Goal: Task Accomplishment & Management: Manage account settings

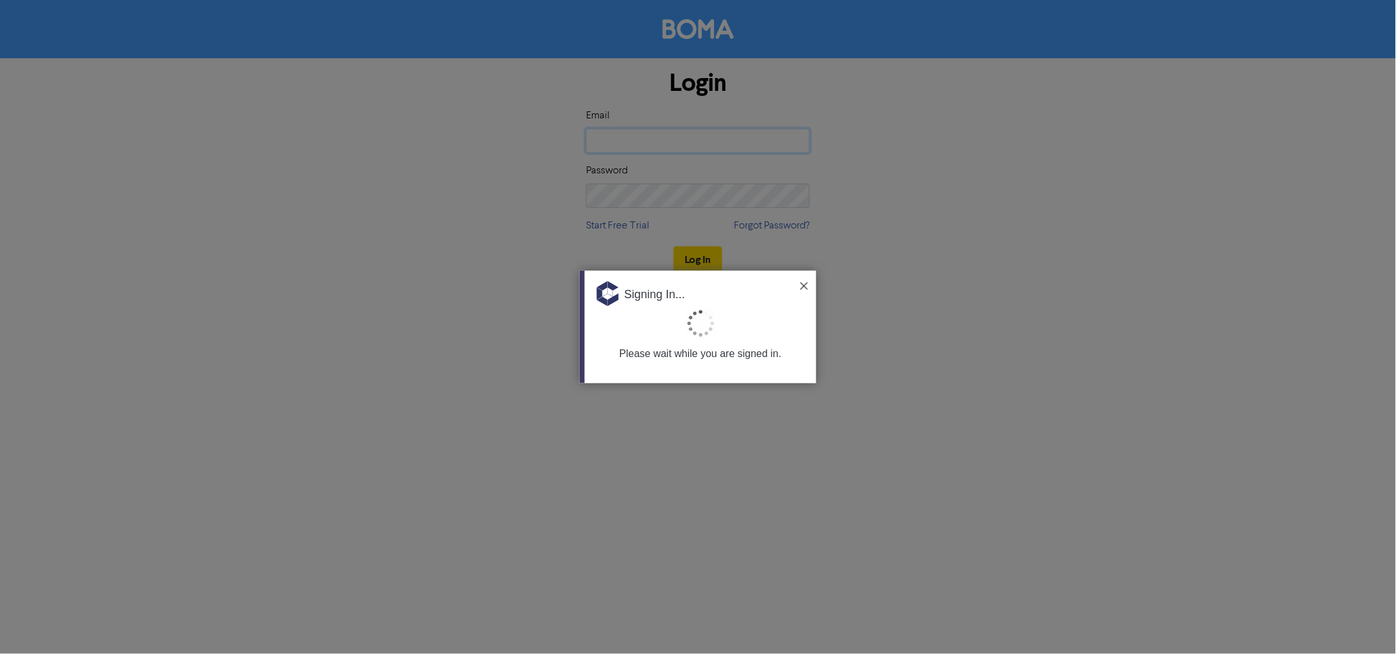
type input "[EMAIL_ADDRESS][DOMAIN_NAME]"
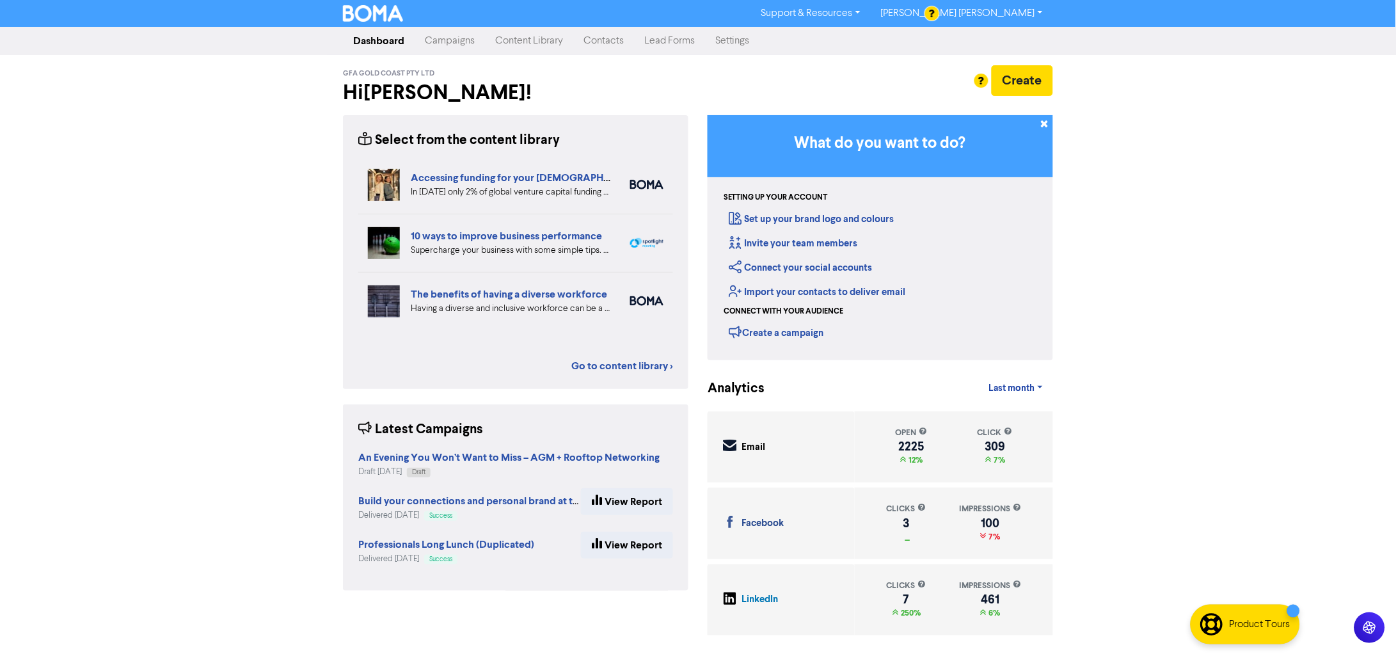
click at [518, 33] on link "Content Library" at bounding box center [529, 41] width 88 height 26
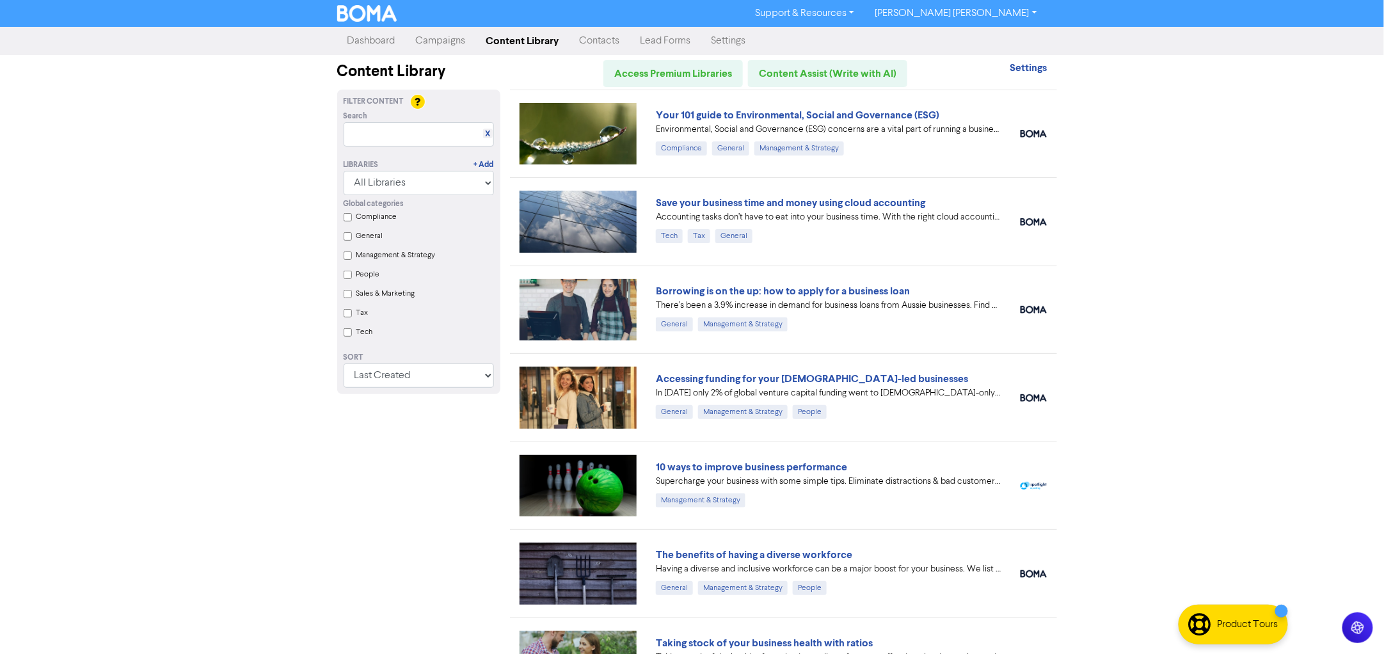
click at [414, 39] on link "Campaigns" at bounding box center [441, 41] width 70 height 26
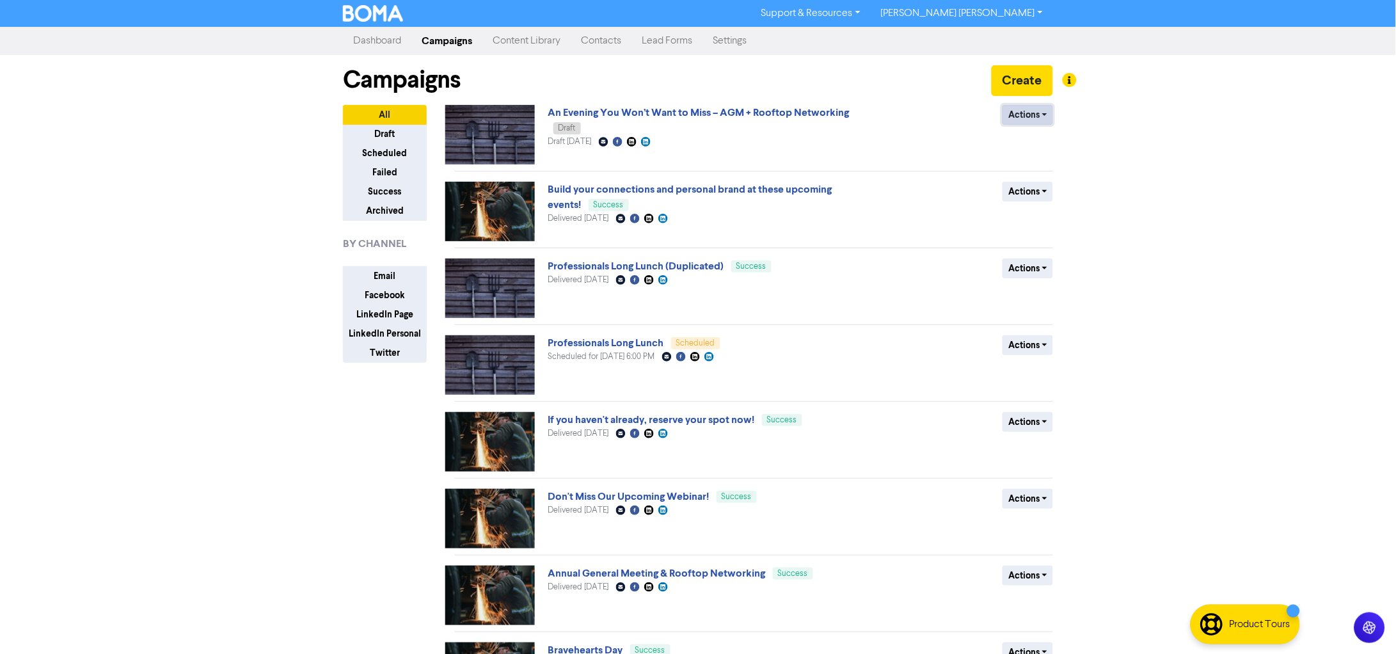
click at [1016, 111] on button "Actions" at bounding box center [1027, 115] width 51 height 20
click at [761, 131] on div "An Evening You Won’t Want to Miss – AGM + Rooftop Networking Draft Draft [DATE]…" at bounding box center [702, 134] width 308 height 59
click at [764, 109] on link "An Evening You Won’t Want to Miss – AGM + Rooftop Networking" at bounding box center [698, 112] width 301 height 13
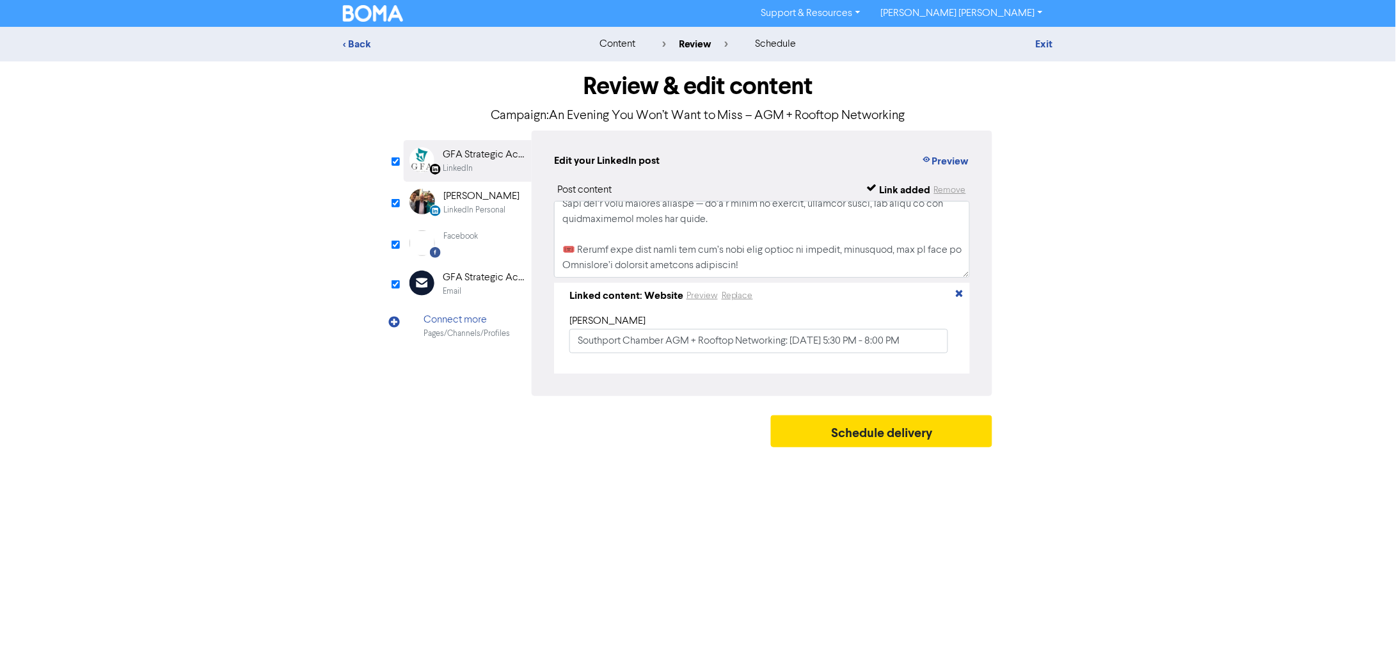
scroll to position [315, 0]
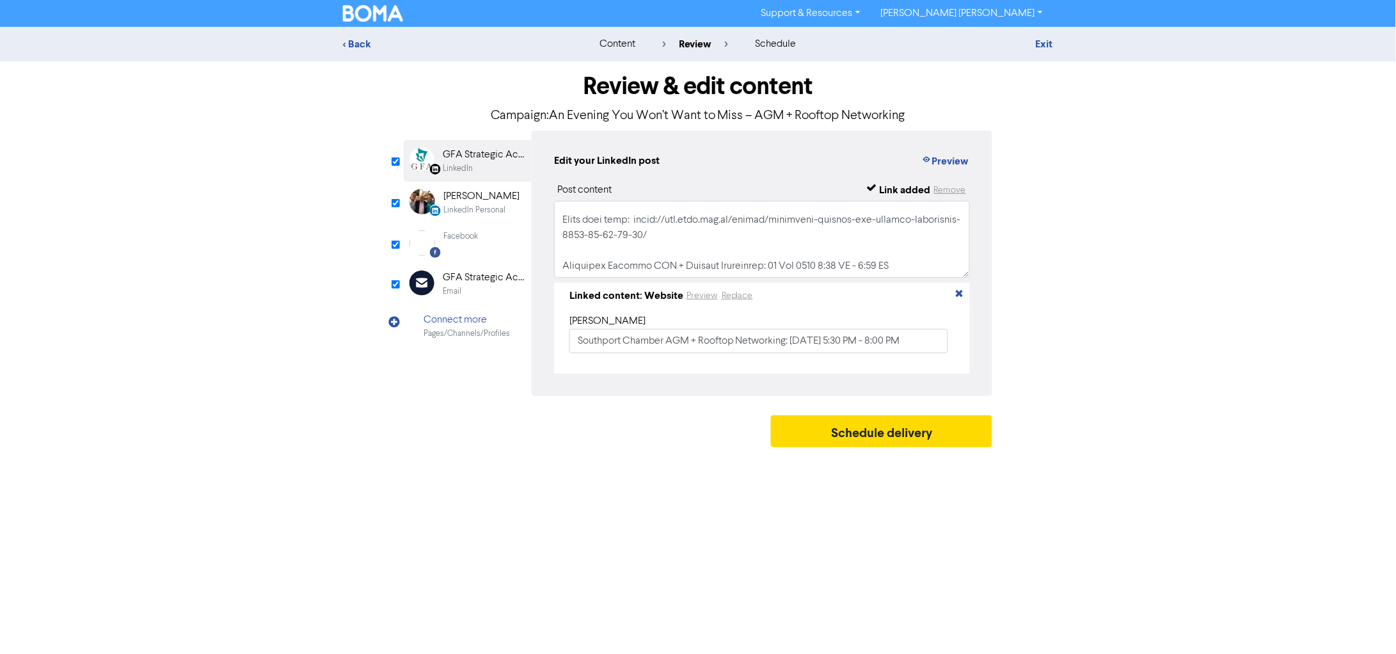
click at [452, 197] on div "[PERSON_NAME]" at bounding box center [481, 196] width 76 height 15
click at [436, 237] on div "Facebook Created with Sketch." at bounding box center [427, 243] width 26 height 26
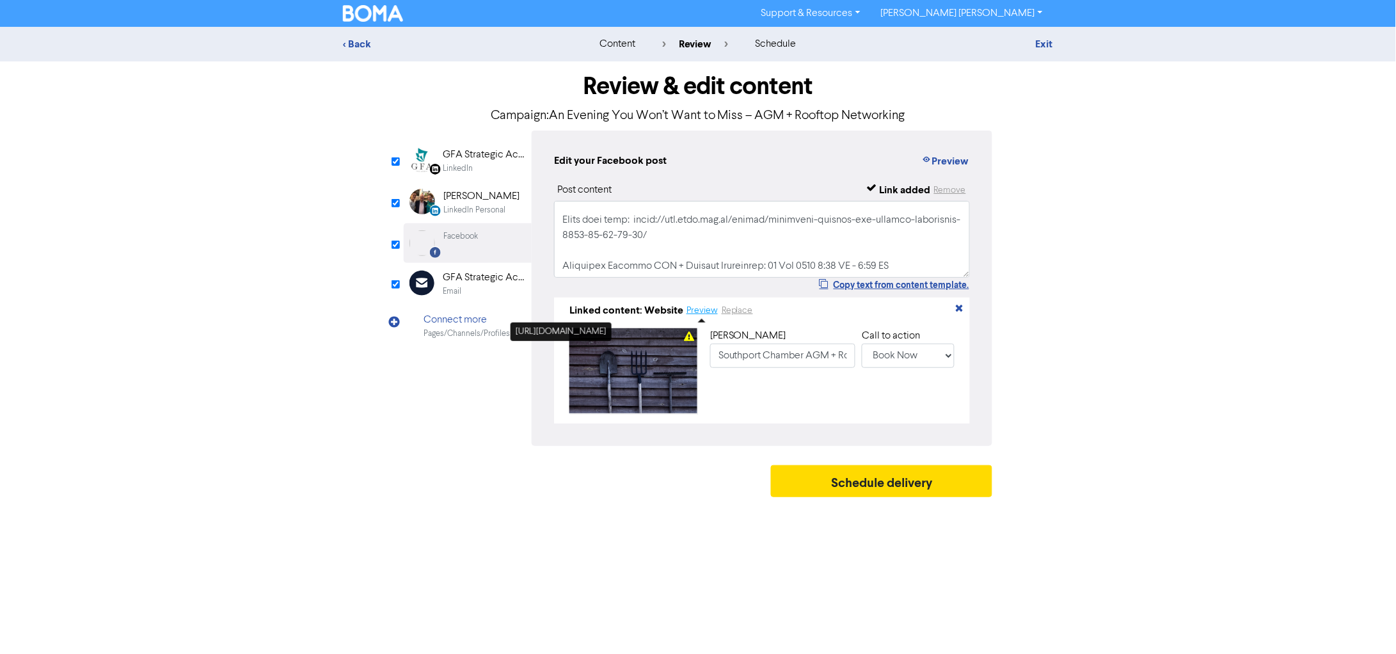
click at [699, 313] on button "Preview" at bounding box center [702, 310] width 33 height 15
click at [482, 286] on div "Email" at bounding box center [484, 291] width 82 height 12
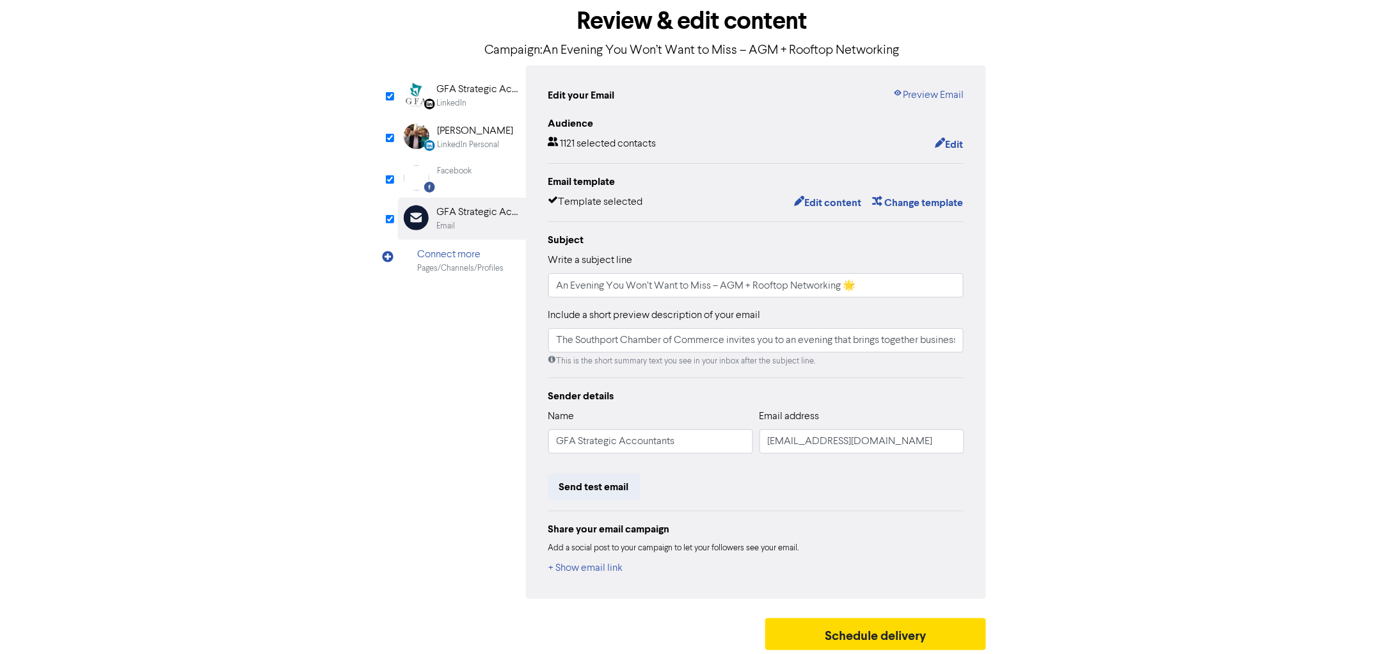
scroll to position [67, 0]
click at [940, 91] on link "Preview Email" at bounding box center [927, 93] width 71 height 15
click at [845, 629] on button "Schedule delivery" at bounding box center [875, 632] width 221 height 32
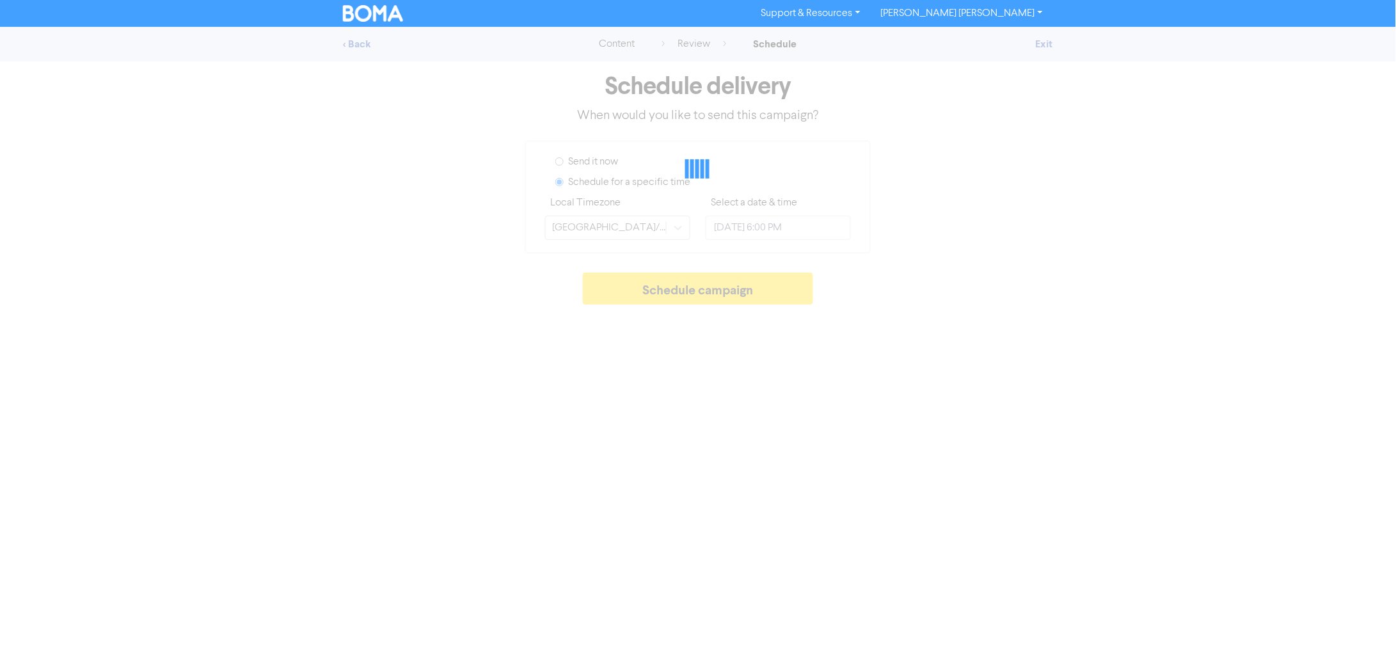
type input "[DATE] 12:00 PM"
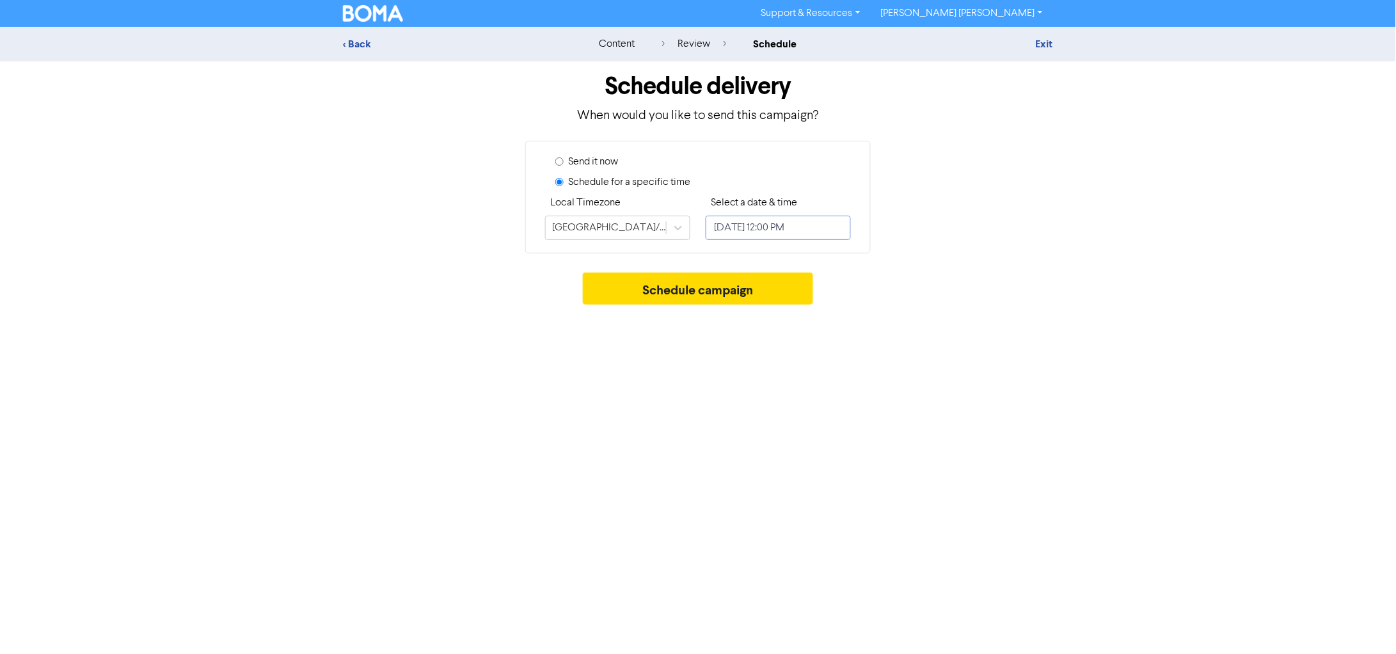
select select "9"
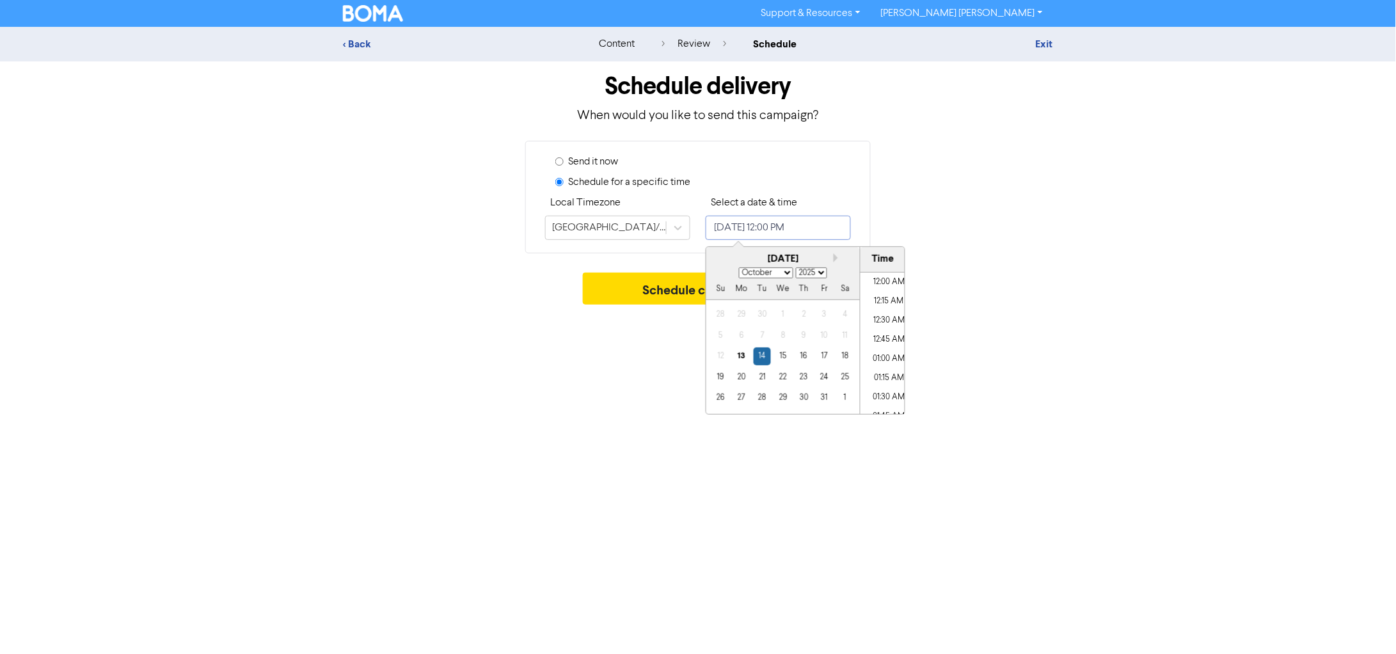
scroll to position [859, 0]
click at [816, 228] on input "[DATE] 12:00 PM" at bounding box center [778, 228] width 145 height 24
click at [1028, 229] on div "Send it now Schedule for a specific time Local Timezone [GEOGRAPHIC_DATA]/[GEOG…" at bounding box center [697, 197] width 729 height 113
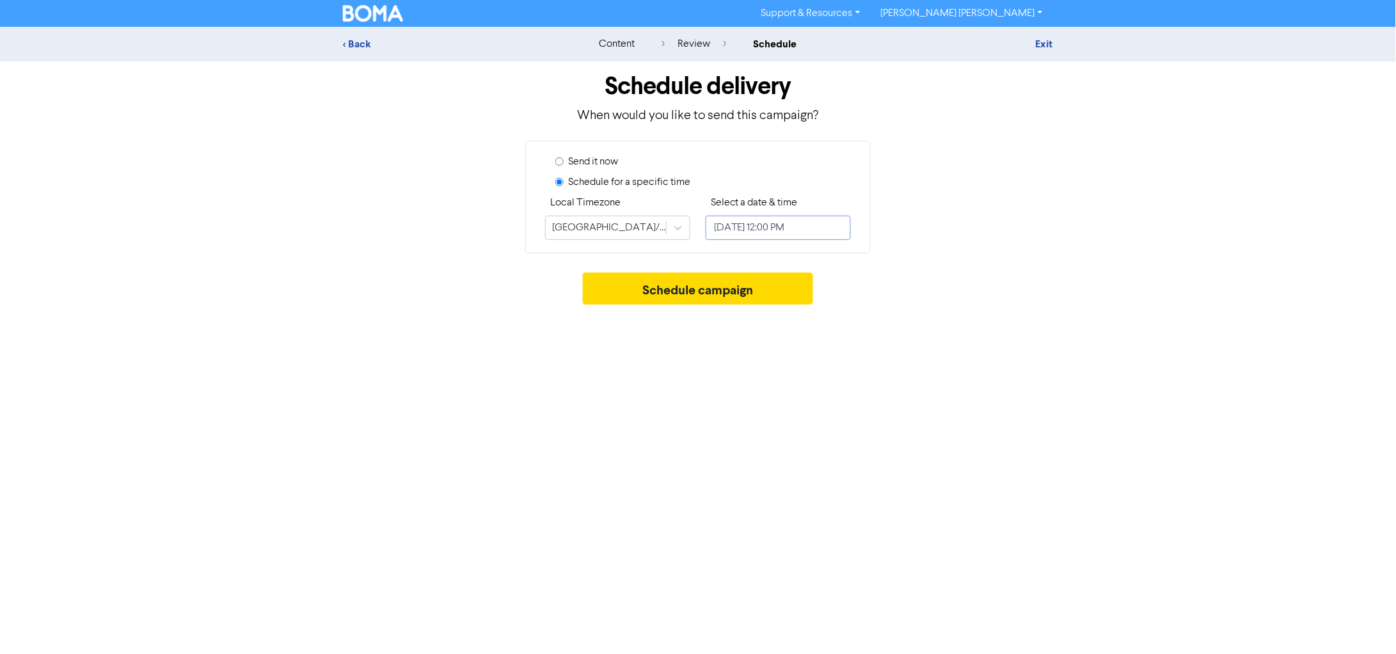
click at [765, 229] on input "[DATE] 12:00 PM" at bounding box center [778, 228] width 145 height 24
select select "9"
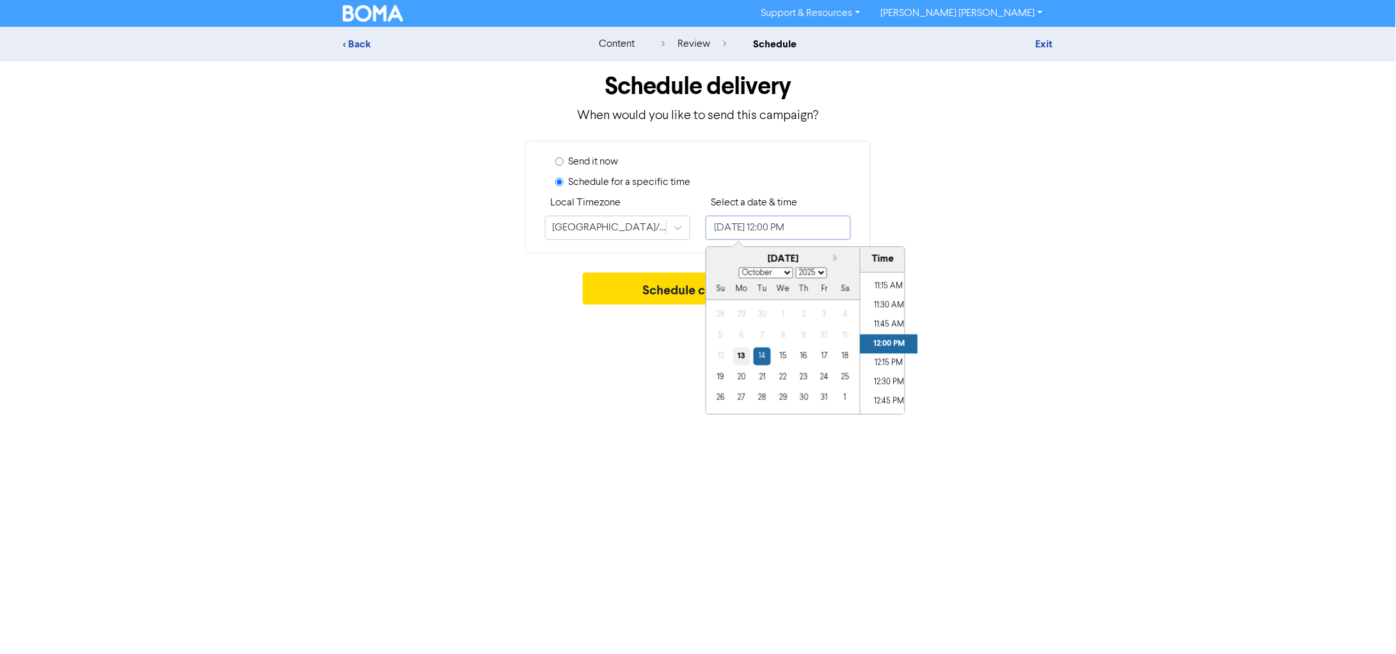
click at [743, 355] on div "13" at bounding box center [741, 355] width 17 height 17
type input "[DATE] 12:00 PM"
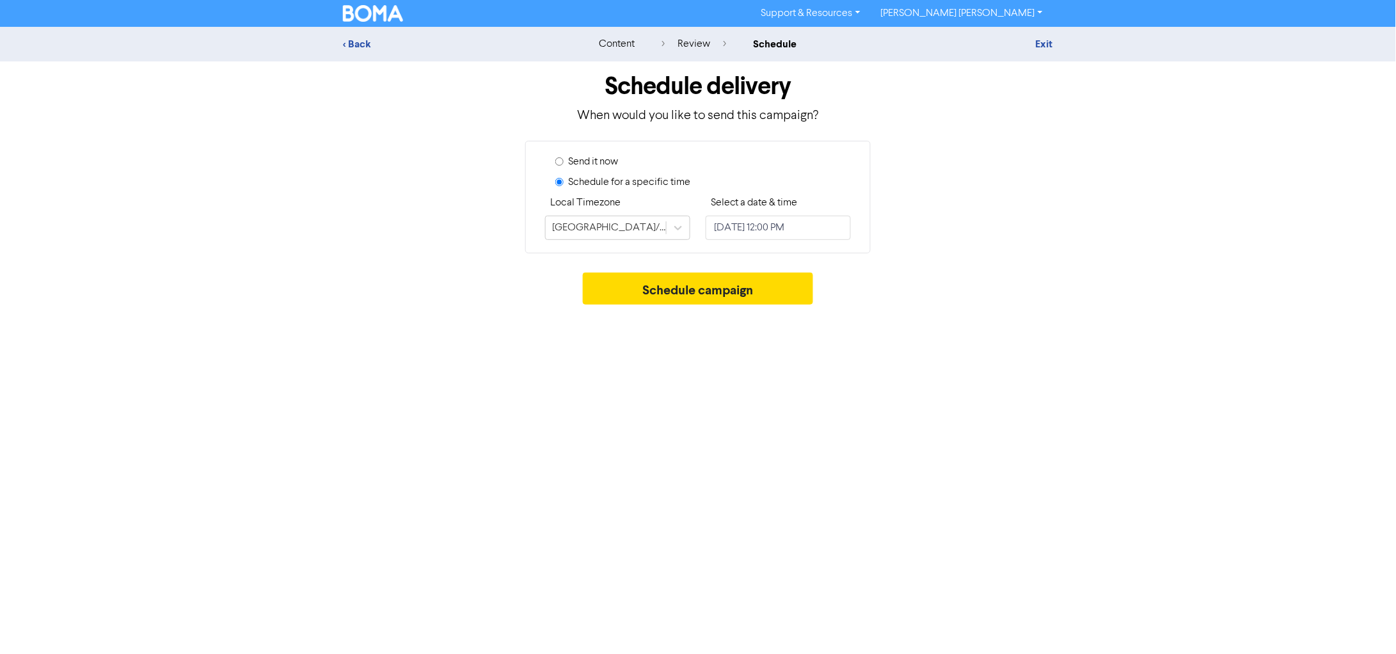
click at [1029, 308] on div "Schedule campaign" at bounding box center [698, 292] width 710 height 38
click at [799, 230] on input "[DATE] 12:00 PM" at bounding box center [778, 228] width 145 height 24
select select "9"
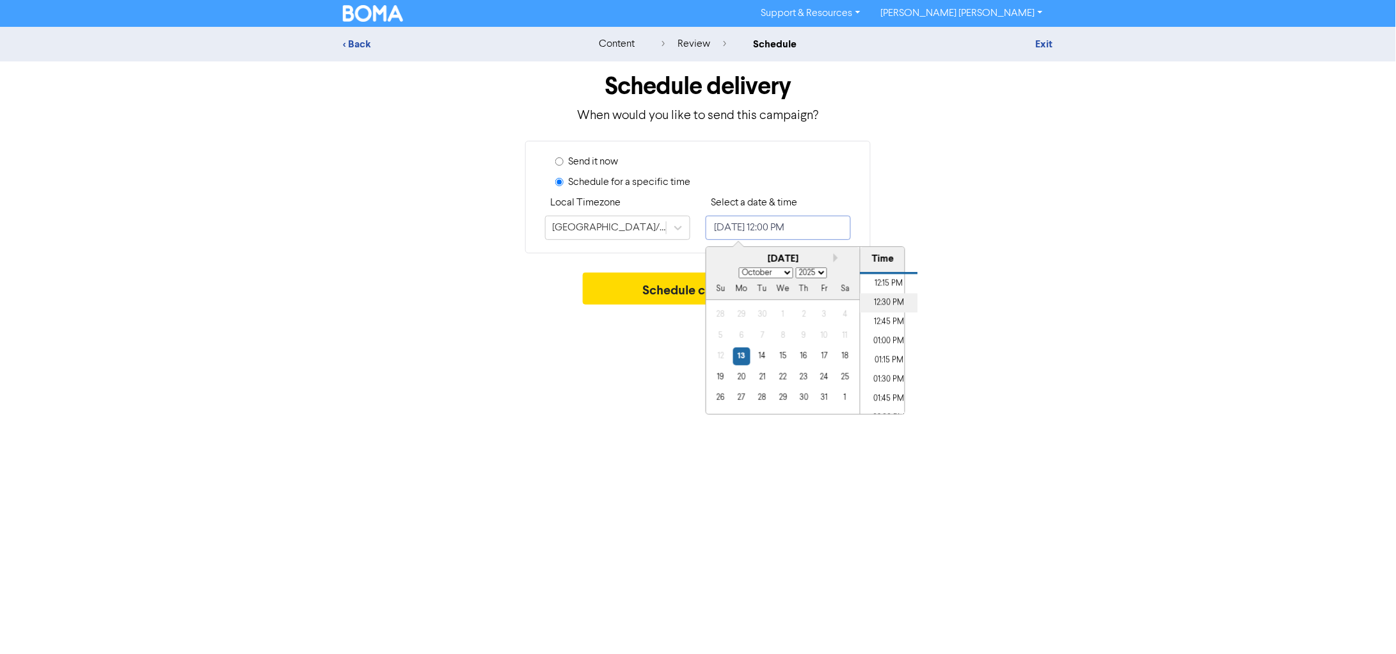
scroll to position [939, 0]
click at [879, 340] on li "01:00 PM" at bounding box center [889, 340] width 58 height 19
type input "[DATE] 1:00 PM"
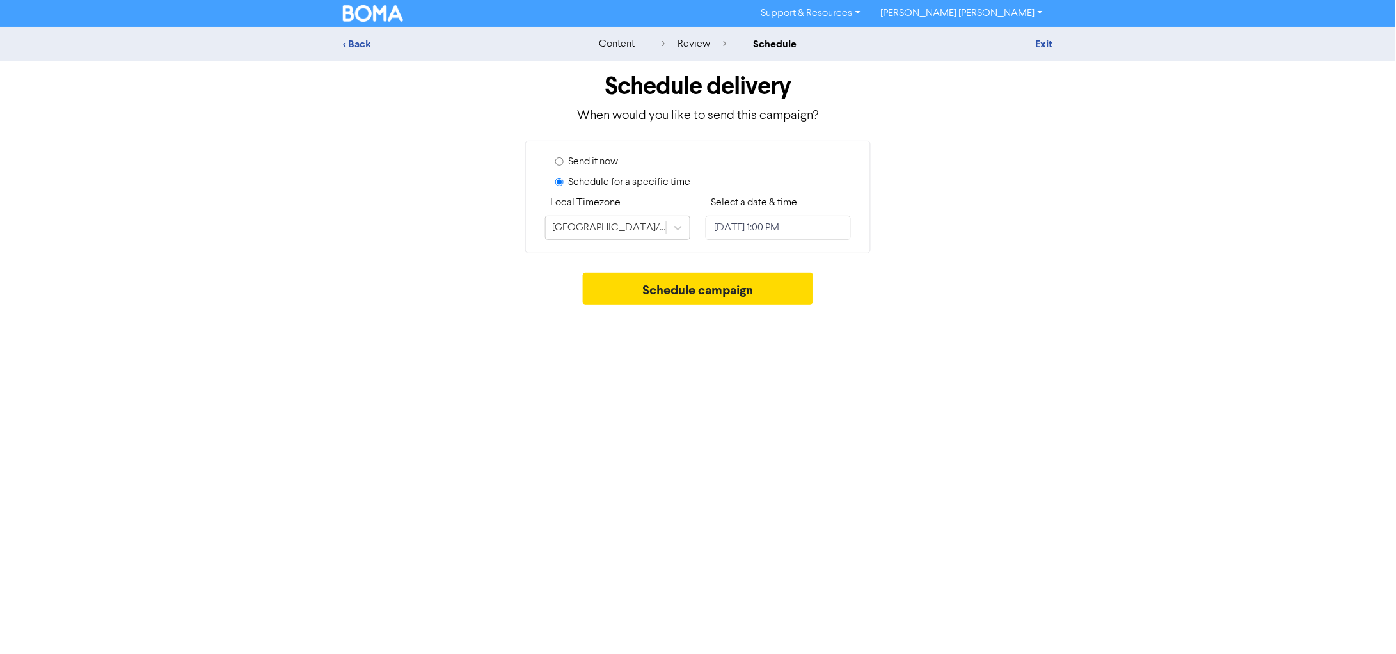
click at [1001, 324] on div "Support & Resources Video Tutorials FAQ & Guides Marketing Education [PERSON_NA…" at bounding box center [698, 327] width 1396 height 654
click at [803, 305] on button "Schedule campaign" at bounding box center [698, 289] width 231 height 32
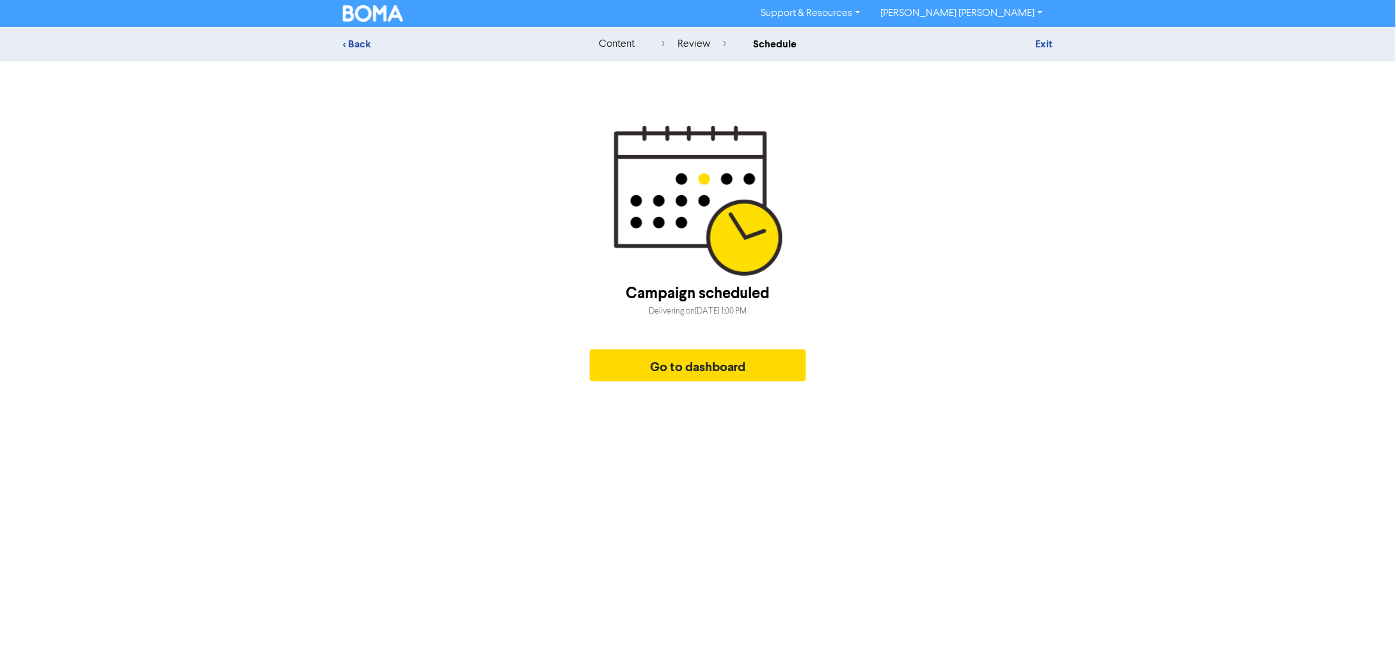
drag, startPoint x: 695, startPoint y: 311, endPoint x: 811, endPoint y: 311, distance: 115.8
click at [811, 311] on div "Campaign scheduled Delivering [DATE][DATE] 1:00 PM Go to dashboard" at bounding box center [698, 256] width 710 height 262
